Goal: Task Accomplishment & Management: Complete application form

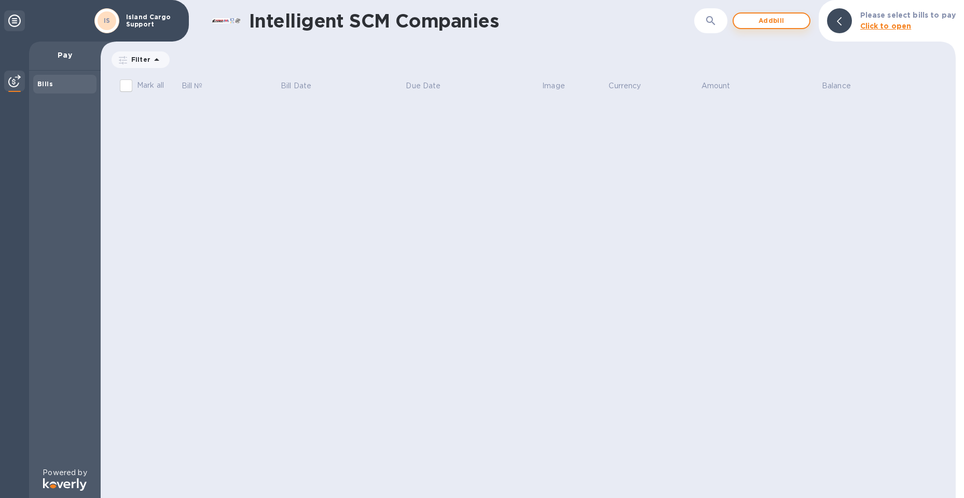
click at [786, 20] on span "Add bill" at bounding box center [771, 21] width 59 height 12
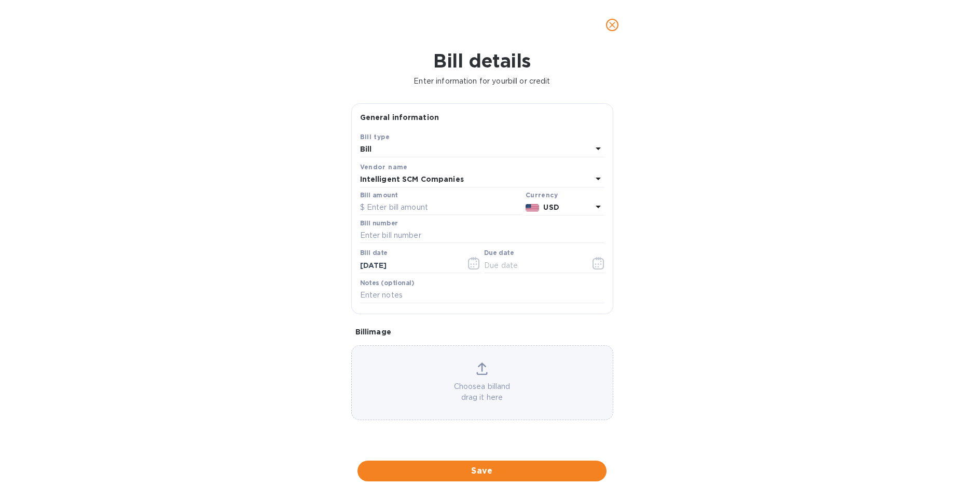
click at [384, 142] on div "Bill" at bounding box center [476, 149] width 232 height 15
click at [386, 169] on p "Bill" at bounding box center [478, 173] width 220 height 11
click at [398, 204] on input "text" at bounding box center [440, 208] width 161 height 16
type input "140.00"
click button "Save" at bounding box center [0, 0] width 0 height 0
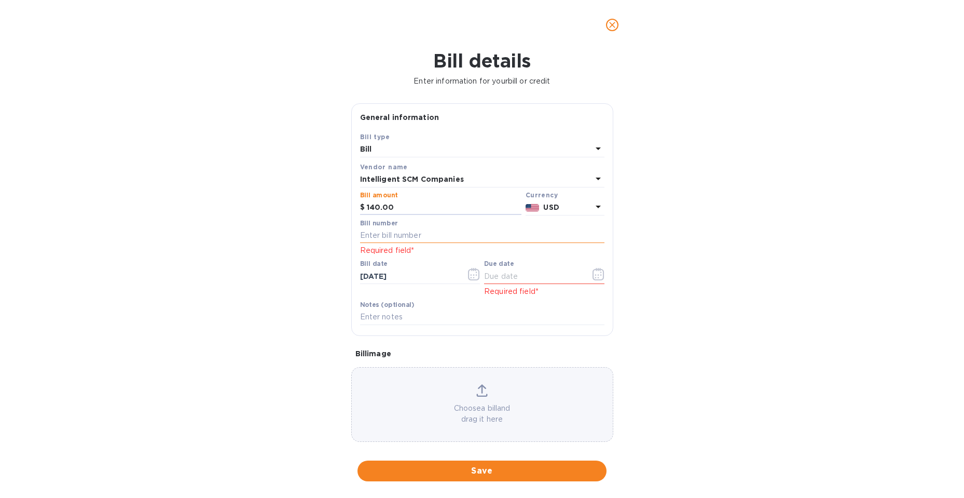
click at [454, 230] on input "text" at bounding box center [482, 236] width 244 height 16
type input "S00511393/A"
click at [471, 276] on icon "button" at bounding box center [474, 274] width 12 height 12
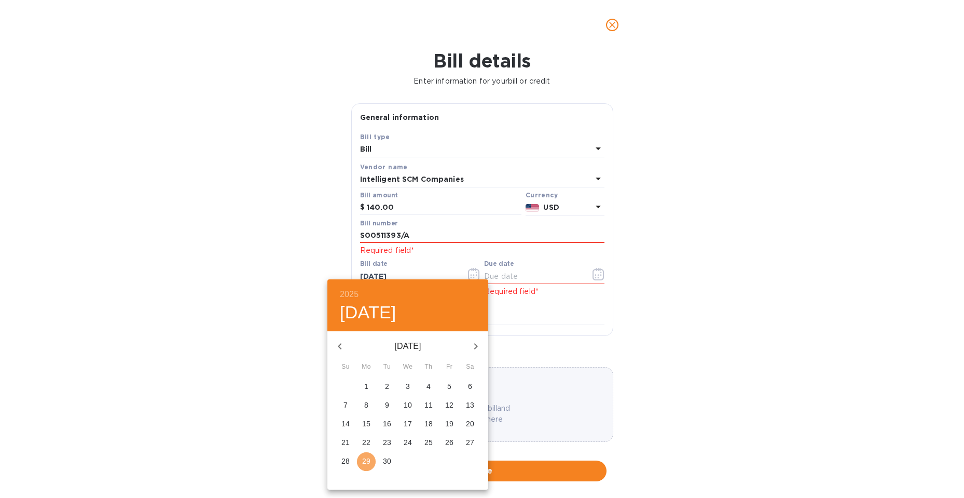
click at [370, 465] on p "29" at bounding box center [366, 461] width 8 height 10
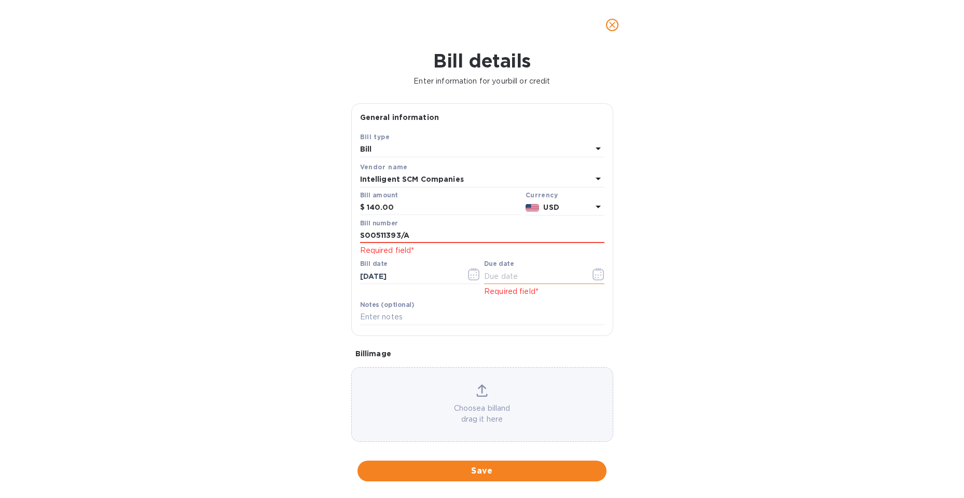
click at [594, 268] on icon "button" at bounding box center [598, 274] width 11 height 12
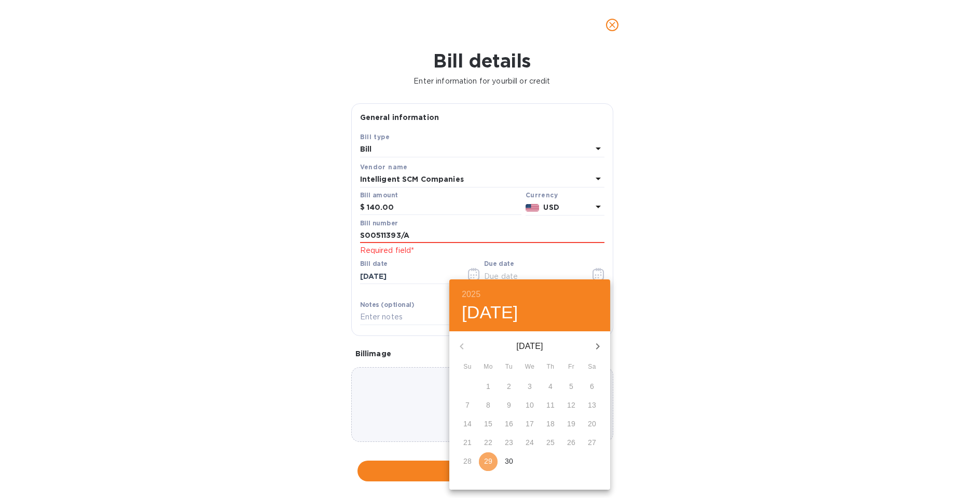
click at [488, 464] on p "29" at bounding box center [488, 461] width 8 height 10
type input "[DATE]"
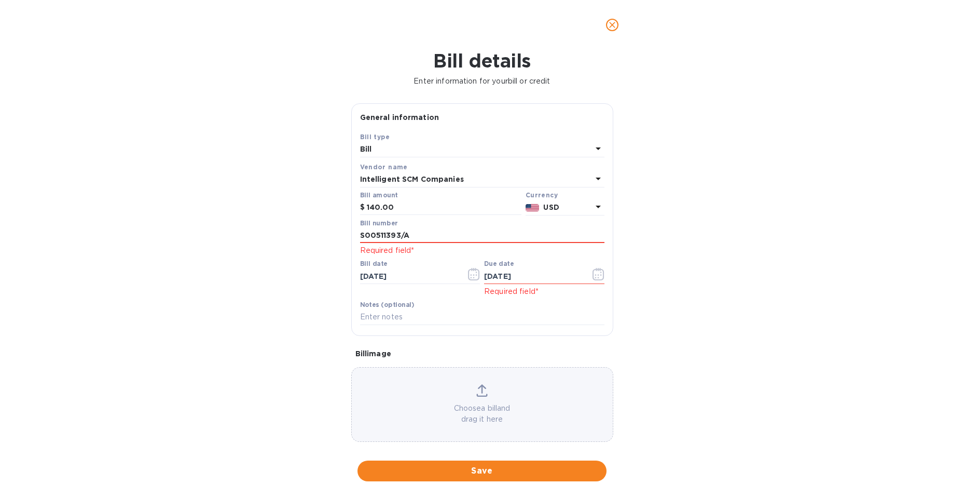
scroll to position [10, 0]
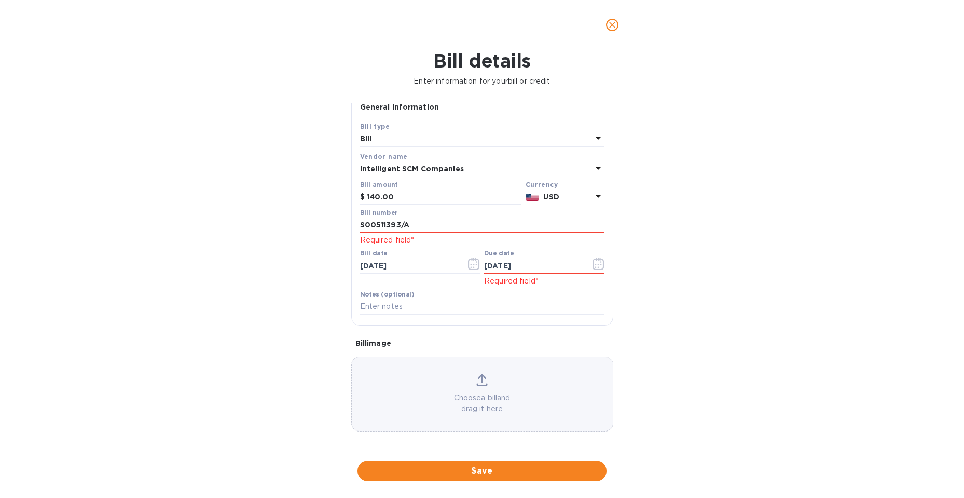
drag, startPoint x: 513, startPoint y: 475, endPoint x: 495, endPoint y: 476, distance: 18.2
click at [513, 475] on span "Save" at bounding box center [482, 470] width 232 height 12
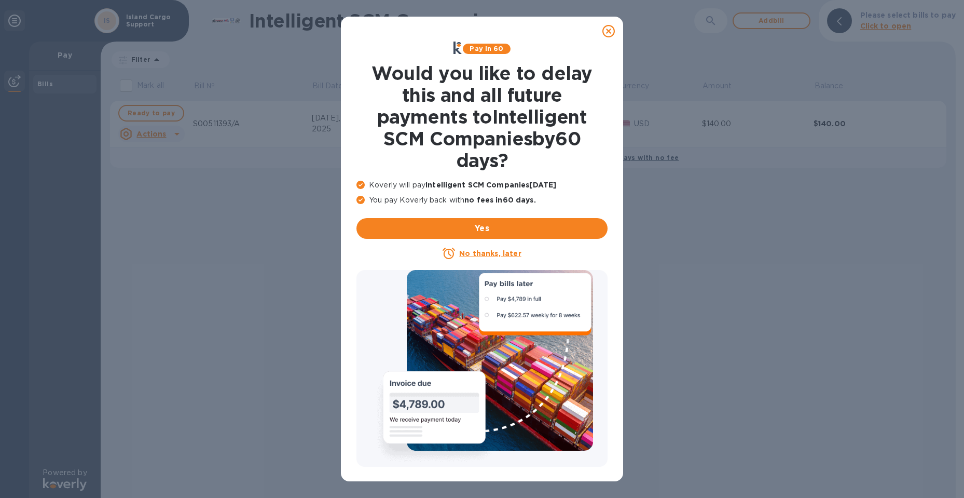
click at [605, 32] on icon at bounding box center [609, 31] width 12 height 12
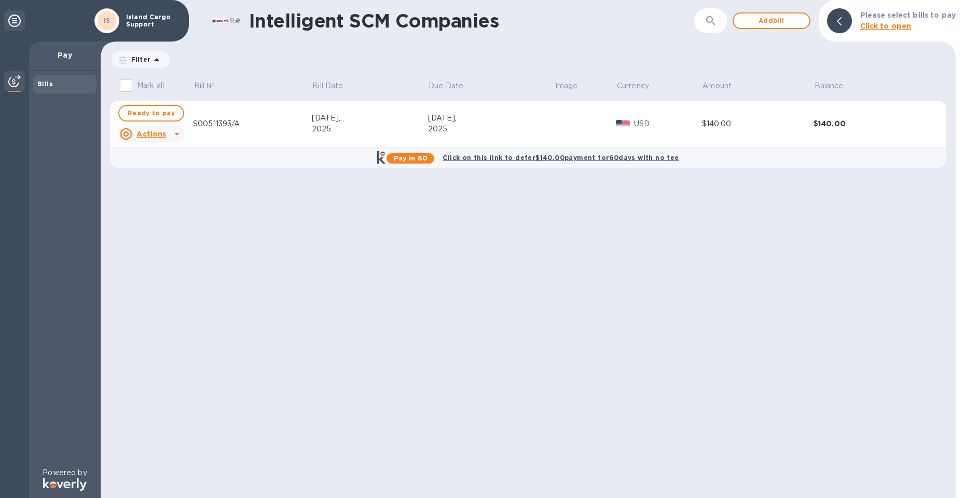
click at [731, 115] on td "$140.00" at bounding box center [758, 124] width 112 height 47
click at [730, 122] on div "$140.00" at bounding box center [758, 123] width 112 height 11
click at [592, 119] on td at bounding box center [585, 124] width 62 height 47
click at [770, 105] on td "$140.00" at bounding box center [758, 124] width 112 height 47
click at [166, 115] on span "Ready to pay" at bounding box center [151, 113] width 47 height 12
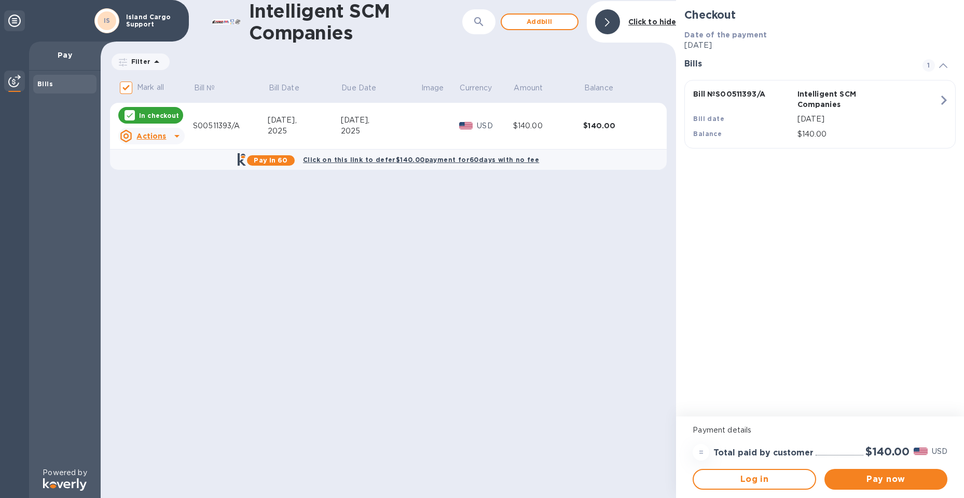
click at [646, 19] on b "Click to hide" at bounding box center [652, 22] width 48 height 8
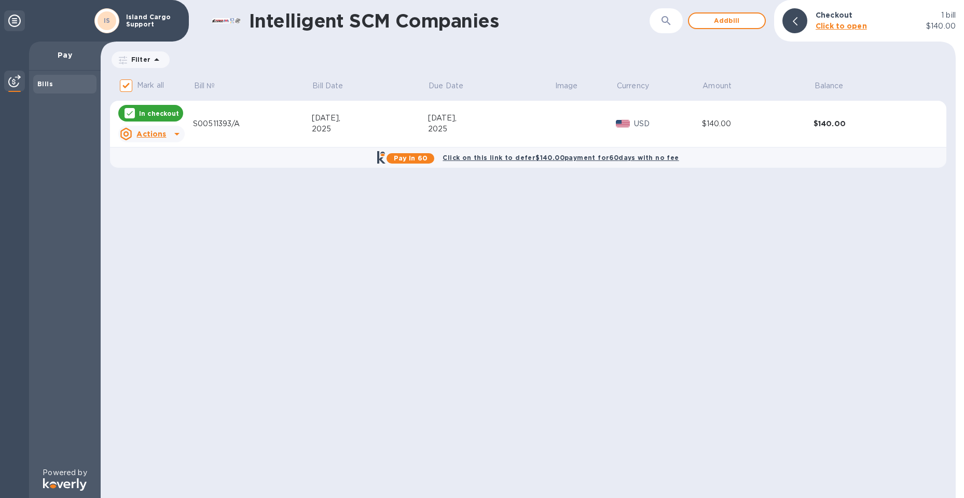
click at [163, 134] on u "Actions" at bounding box center [151, 134] width 30 height 8
click at [156, 205] on p "Delete" at bounding box center [160, 201] width 26 height 11
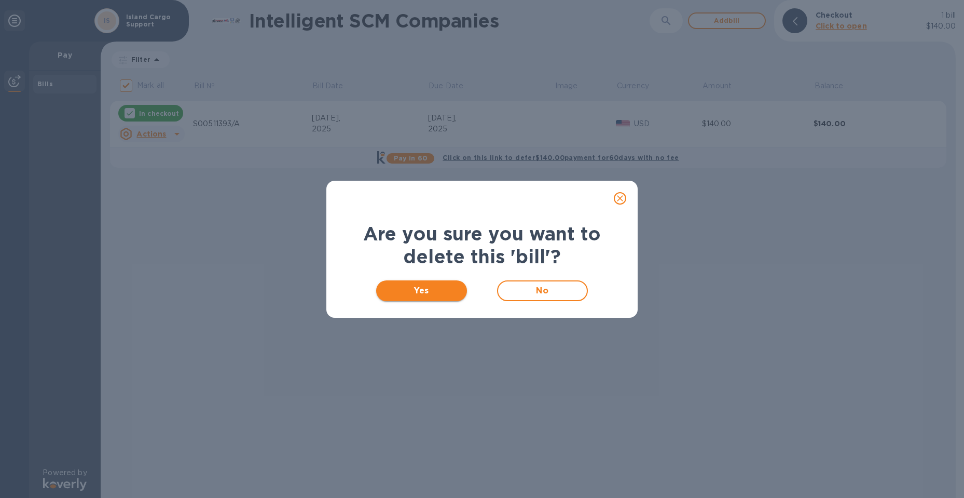
click at [441, 297] on button "Yes" at bounding box center [421, 290] width 91 height 21
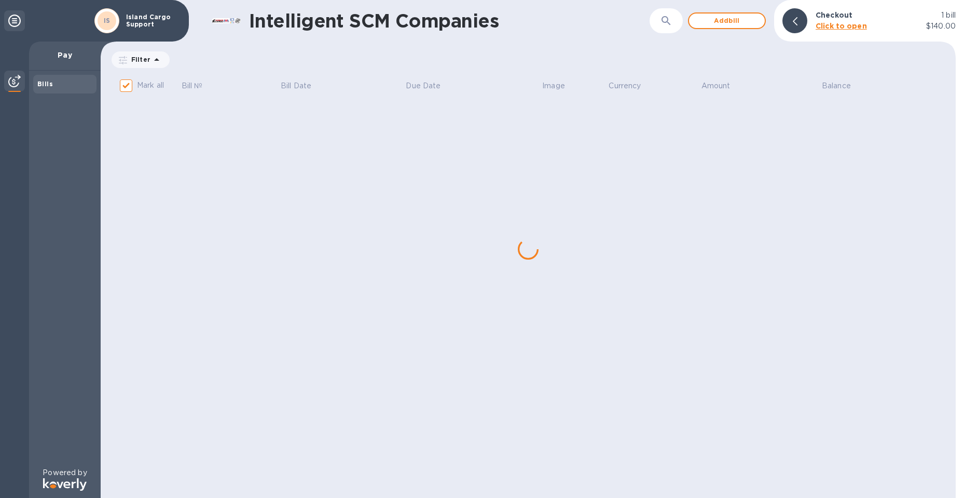
checkbox input "false"
